Goal: Navigation & Orientation: Find specific page/section

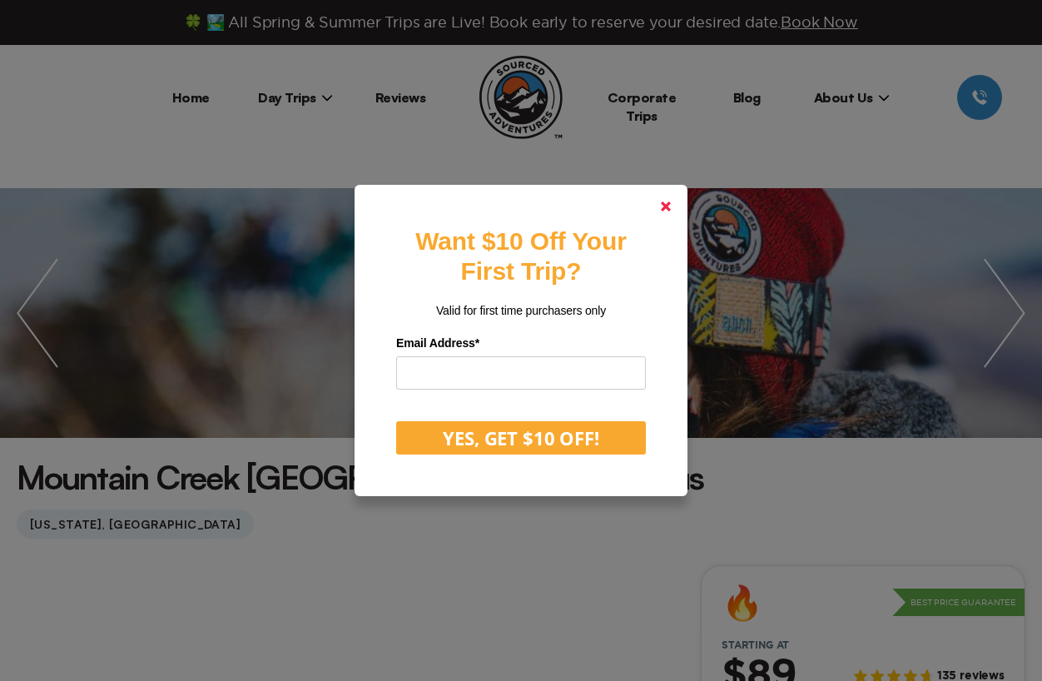
click at [666, 210] on icon at bounding box center [666, 206] width 10 height 10
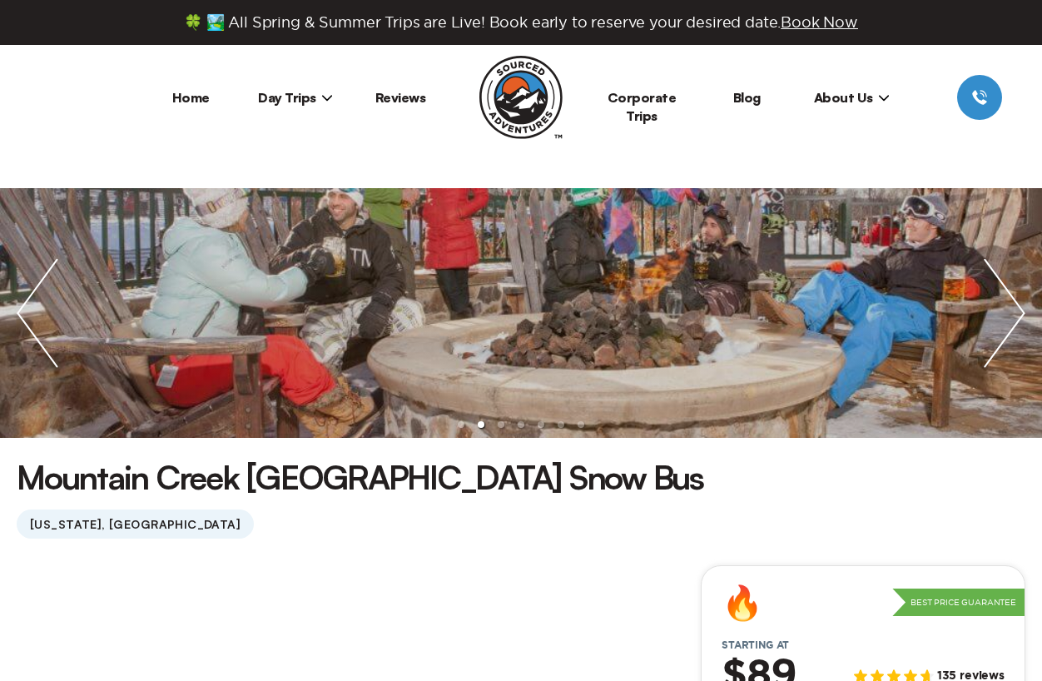
click at [213, 102] on li "Home" at bounding box center [190, 97] width 105 height 45
click at [192, 100] on link "Home" at bounding box center [190, 97] width 37 height 17
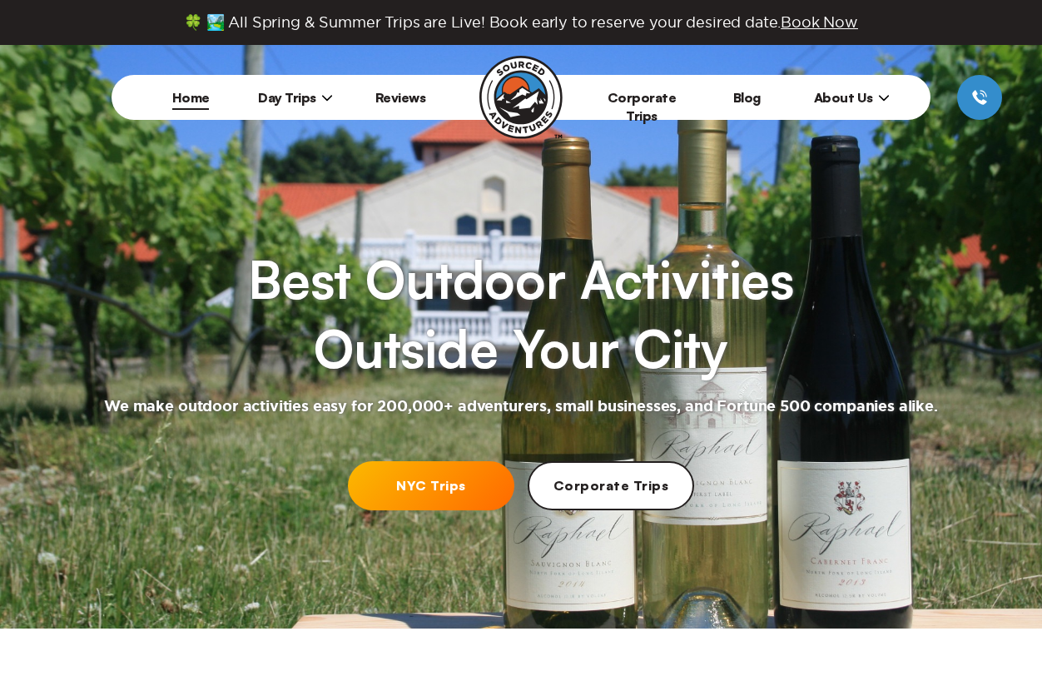
click at [854, 100] on span "About Us" at bounding box center [852, 97] width 76 height 17
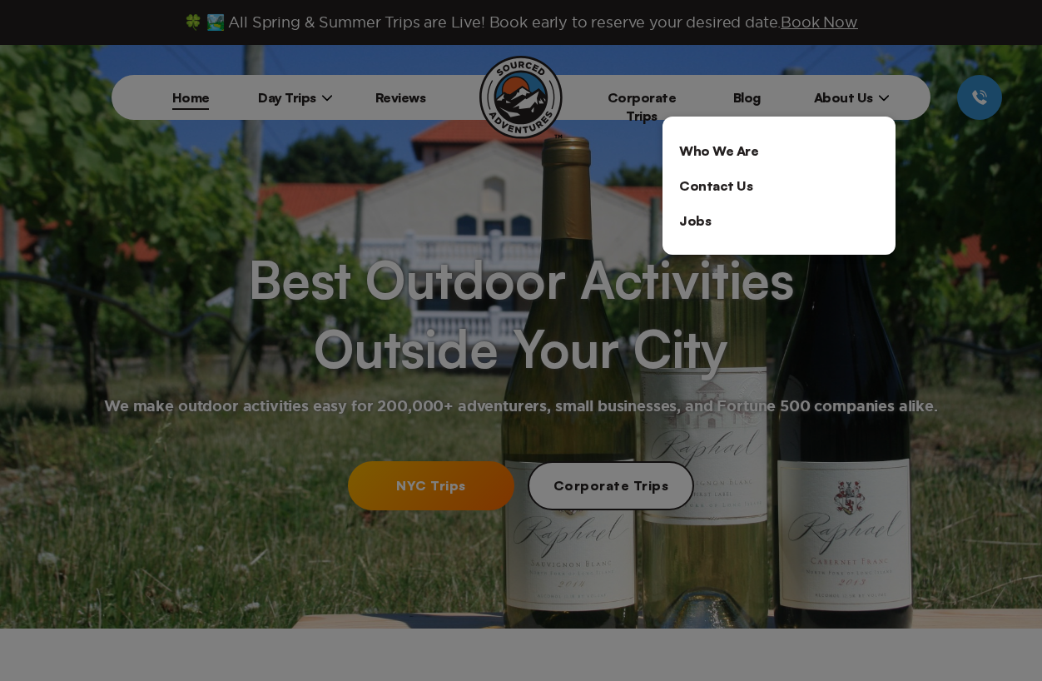
drag, startPoint x: 758, startPoint y: 123, endPoint x: 752, endPoint y: 131, distance: 10.2
click at [757, 124] on div "Who We Are Contact Us Jobs" at bounding box center [778, 185] width 233 height 138
click at [745, 141] on link "Who We Are" at bounding box center [778, 150] width 233 height 35
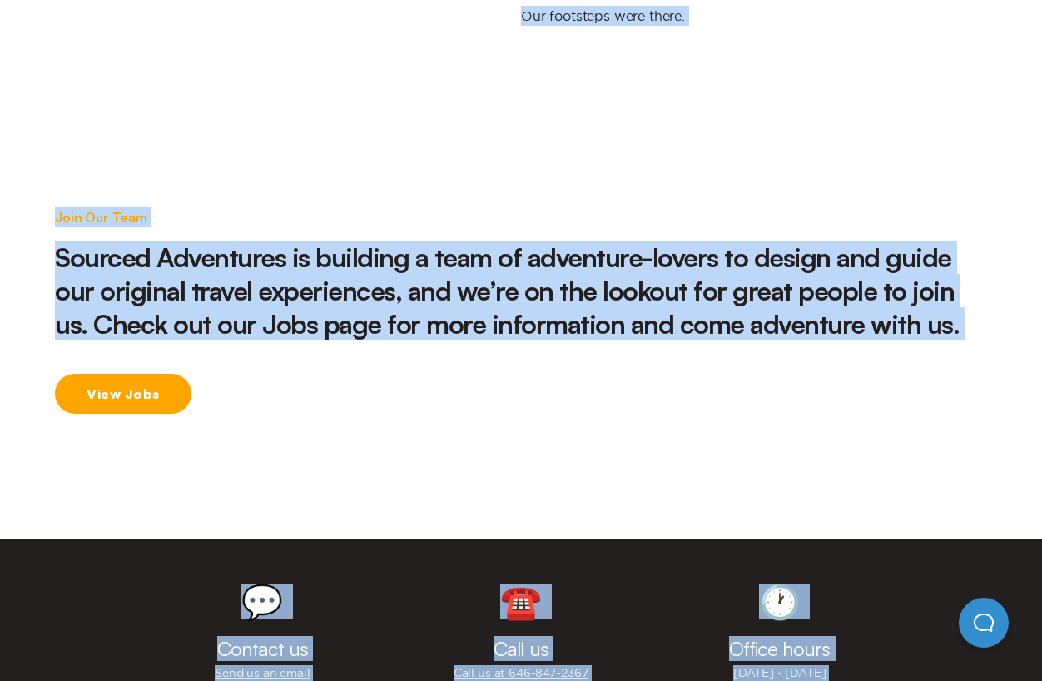
scroll to position [2417, 0]
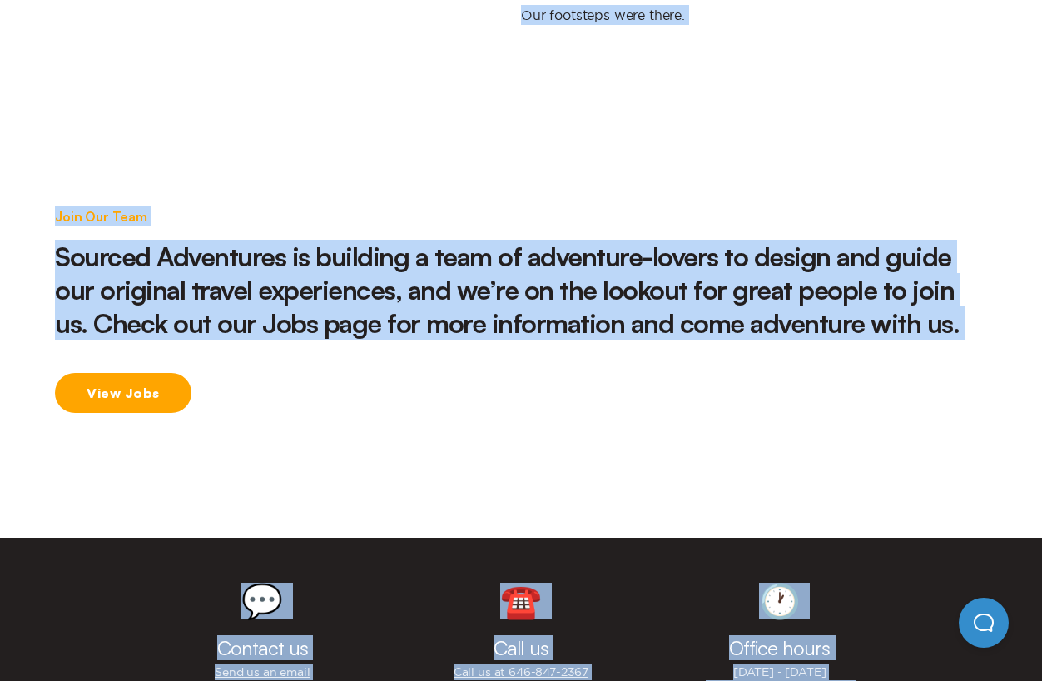
click at [140, 373] on link "View Jobs" at bounding box center [123, 393] width 136 height 40
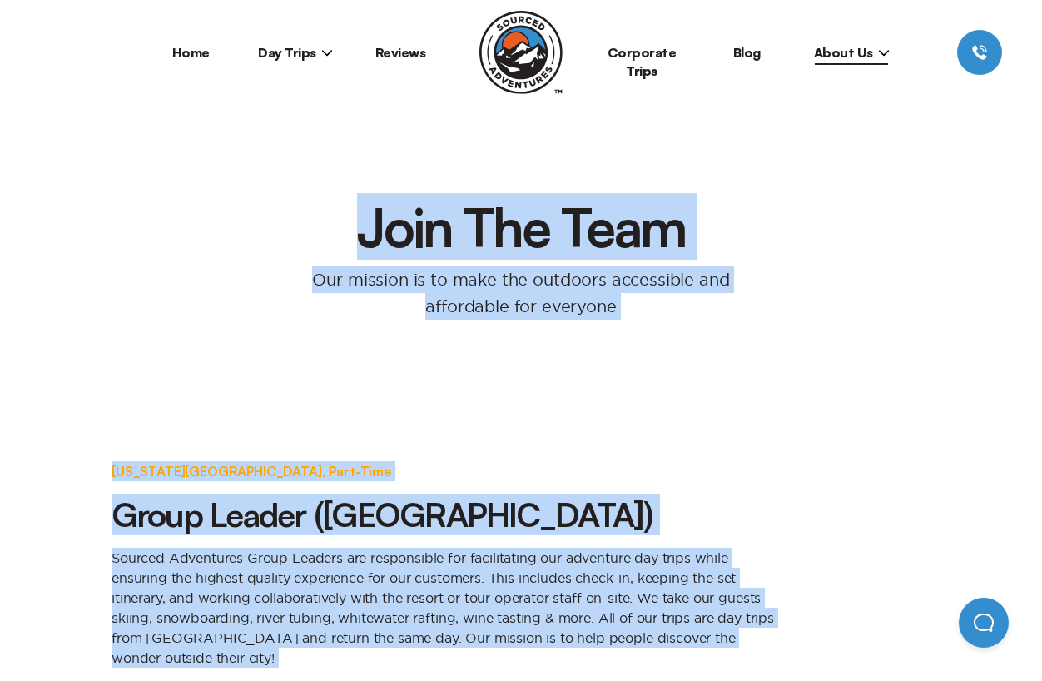
click at [274, 56] on span "Day Trips" at bounding box center [295, 52] width 75 height 17
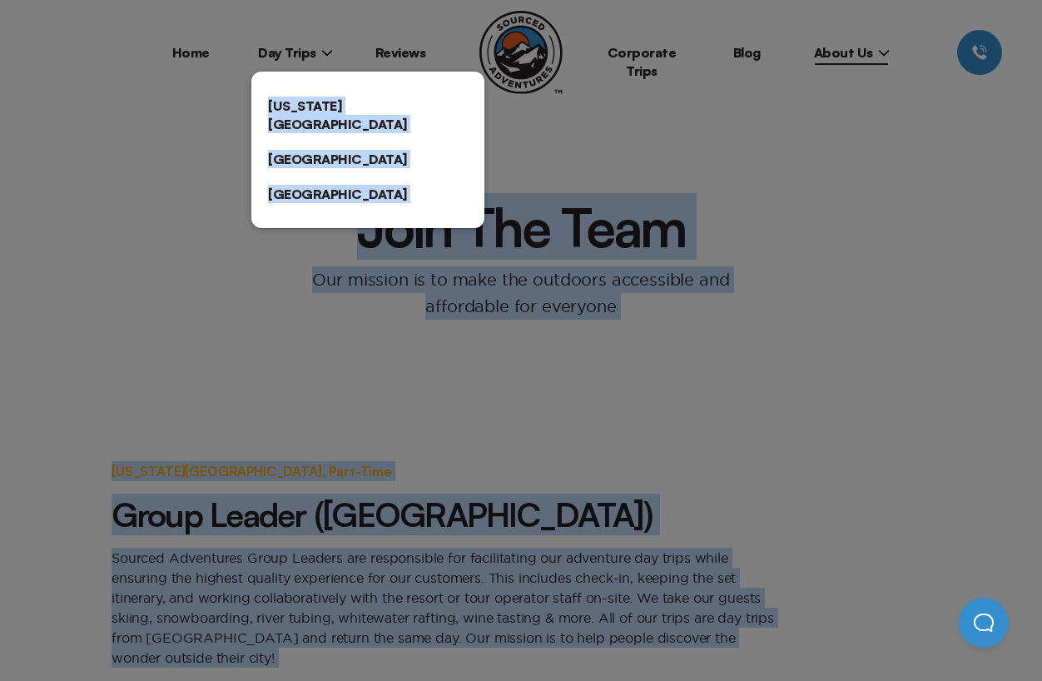
click at [283, 101] on link "[US_STATE][GEOGRAPHIC_DATA]" at bounding box center [367, 114] width 233 height 53
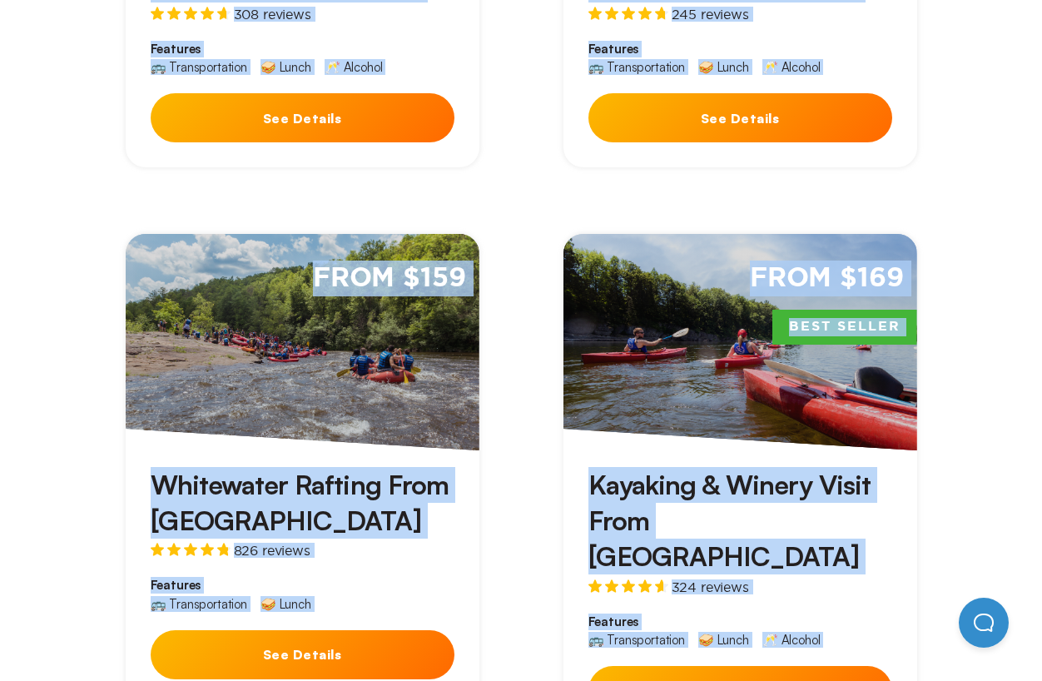
scroll to position [2267, 0]
